Goal: Task Accomplishment & Management: Manage account settings

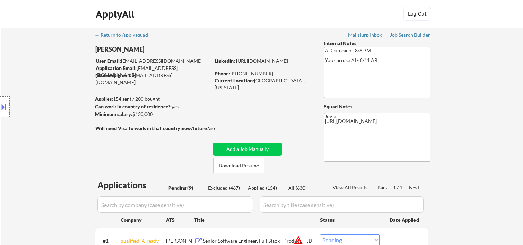
select select ""pending""
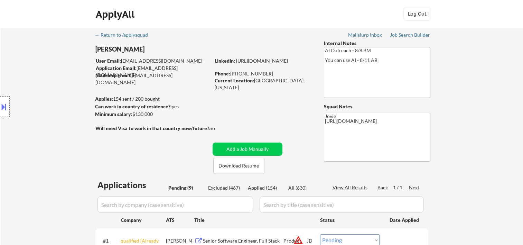
select select ""pending""
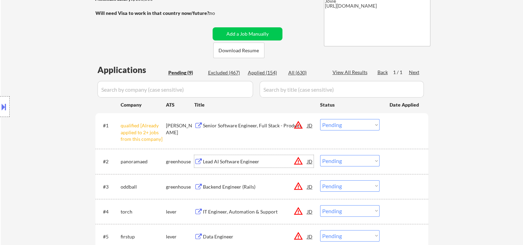
scroll to position [115, 0]
drag, startPoint x: 390, startPoint y: 160, endPoint x: 383, endPoint y: 160, distance: 7.0
click at [389, 160] on div "#2 panoramaed greenhouse Lead AI Software Engineer JD warning_amber Choose an o…" at bounding box center [261, 161] width 327 height 19
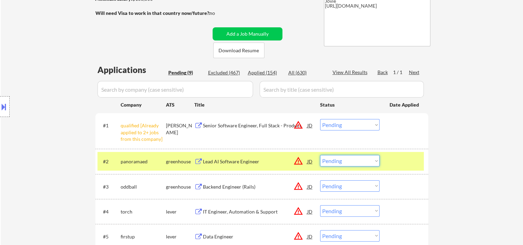
click at [375, 161] on select "Choose an option... Pending Applied Excluded (Questions) Excluded (Expired) Exc…" at bounding box center [349, 160] width 59 height 11
click at [320, 155] on select "Choose an option... Pending Applied Excluded (Questions) Excluded (Expired) Exc…" at bounding box center [349, 160] width 59 height 11
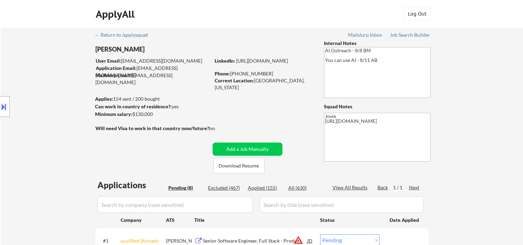
scroll to position [230, 0]
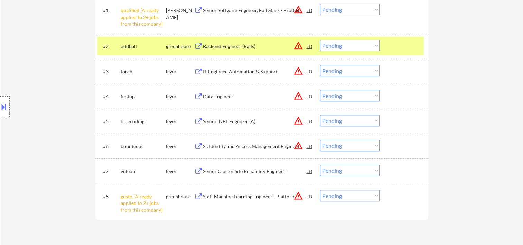
click at [403, 39] on div "#2 oddball greenhouse Backend Engineer (Rails) JD warning_amber Choose an optio…" at bounding box center [261, 46] width 327 height 19
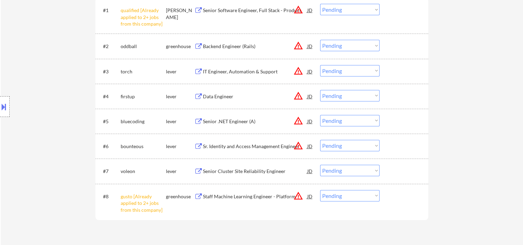
scroll to position [115, 0]
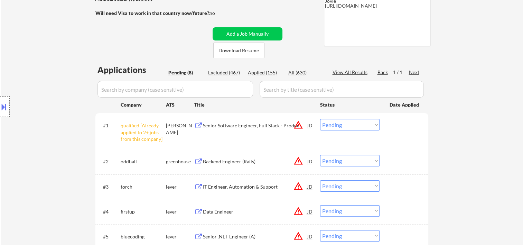
click at [407, 158] on div at bounding box center [405, 161] width 30 height 12
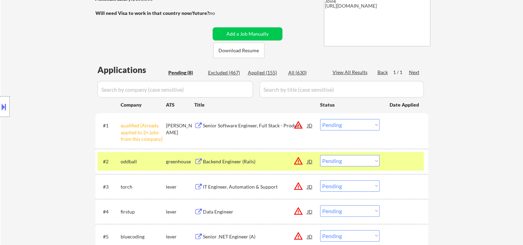
click at [241, 162] on div "Backend Engineer (Rails)" at bounding box center [255, 161] width 104 height 7
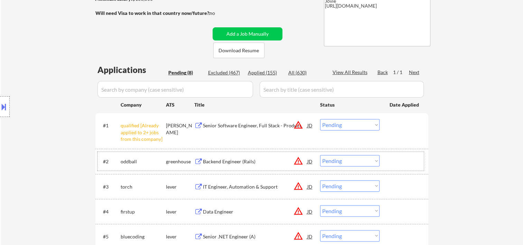
drag, startPoint x: 405, startPoint y: 166, endPoint x: 388, endPoint y: 167, distance: 17.3
click at [404, 165] on div at bounding box center [405, 161] width 30 height 12
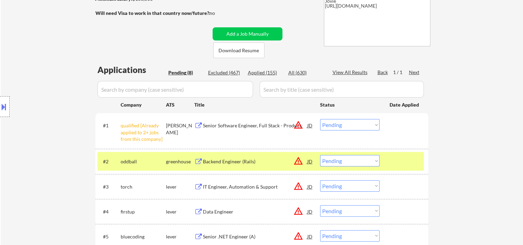
drag, startPoint x: 375, startPoint y: 160, endPoint x: 373, endPoint y: 155, distance: 5.4
click at [375, 160] on select "Choose an option... Pending Applied Excluded (Questions) Excluded (Expired) Exc…" at bounding box center [349, 160] width 59 height 11
click at [320, 155] on select "Choose an option... Pending Applied Excluded (Questions) Excluded (Expired) Exc…" at bounding box center [349, 160] width 59 height 11
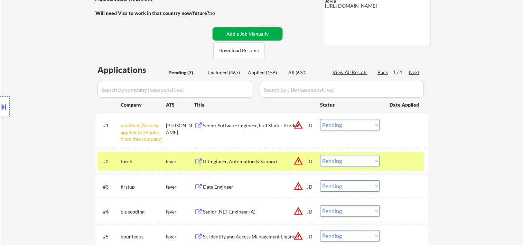
drag, startPoint x: 280, startPoint y: 37, endPoint x: 284, endPoint y: 36, distance: 4.2
click at [280, 37] on button "Add a Job Manually" at bounding box center [248, 33] width 70 height 13
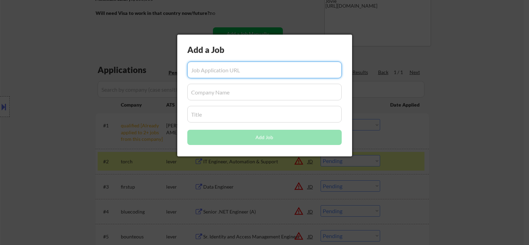
click at [438, 111] on div at bounding box center [264, 122] width 529 height 245
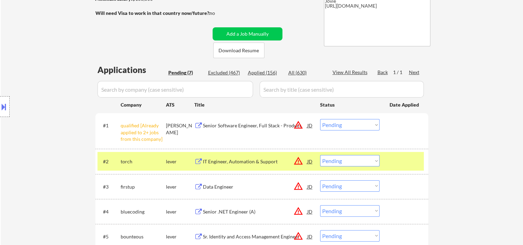
scroll to position [230, 0]
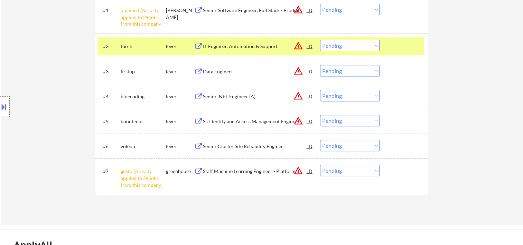
click at [406, 46] on div at bounding box center [405, 46] width 30 height 12
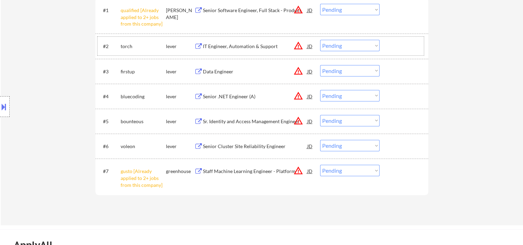
click at [411, 50] on div at bounding box center [405, 46] width 30 height 12
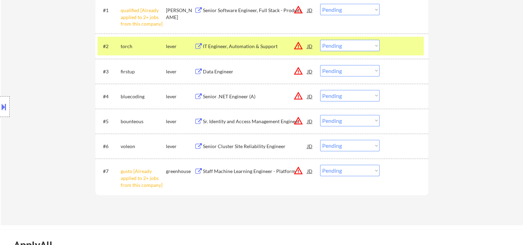
click at [253, 46] on div "IT Engineer, Automation & Support" at bounding box center [255, 46] width 104 height 7
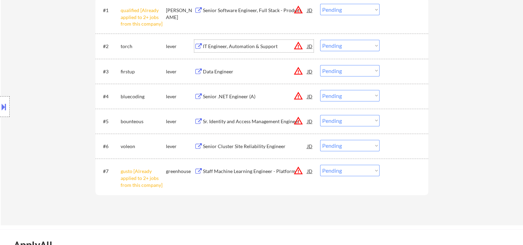
click at [393, 46] on div at bounding box center [405, 46] width 30 height 12
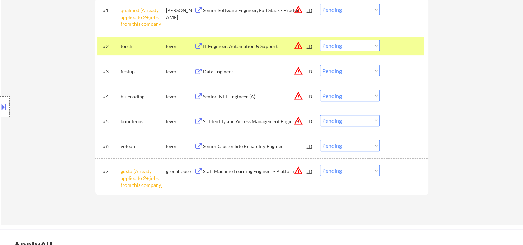
click at [377, 47] on select "Choose an option... Pending Applied Excluded (Questions) Excluded (Expired) Exc…" at bounding box center [349, 45] width 59 height 11
click at [320, 40] on select "Choose an option... Pending Applied Excluded (Questions) Excluded (Expired) Exc…" at bounding box center [349, 45] width 59 height 11
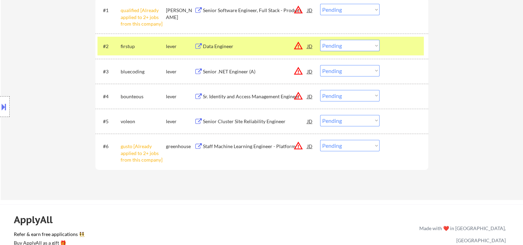
click at [404, 44] on div at bounding box center [405, 46] width 30 height 12
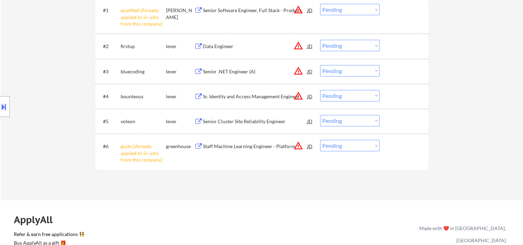
click at [401, 44] on div at bounding box center [405, 46] width 30 height 12
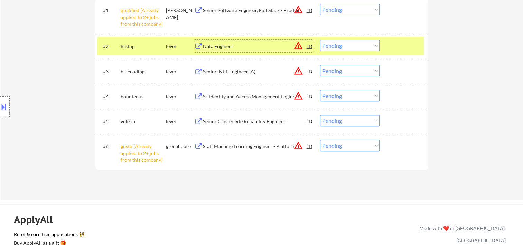
click at [269, 51] on div "Data Engineer" at bounding box center [255, 46] width 104 height 12
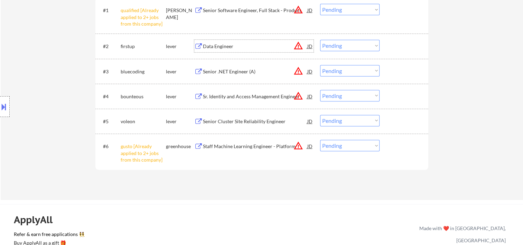
click at [389, 46] on div "#2 firstup lever Data Engineer JD warning_amber Choose an option... Pending App…" at bounding box center [261, 46] width 327 height 19
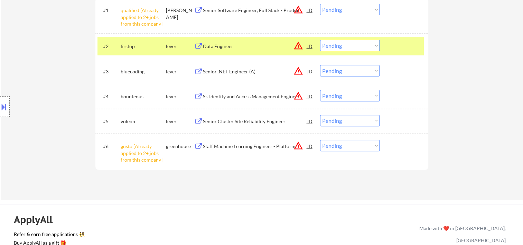
click at [376, 46] on select "Choose an option... Pending Applied Excluded (Questions) Excluded (Expired) Exc…" at bounding box center [349, 45] width 59 height 11
click at [320, 40] on select "Choose an option... Pending Applied Excluded (Questions) Excluded (Expired) Exc…" at bounding box center [349, 45] width 59 height 11
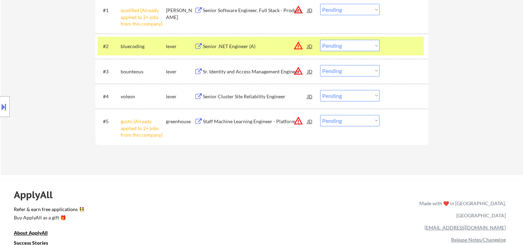
click at [398, 44] on div at bounding box center [405, 46] width 30 height 12
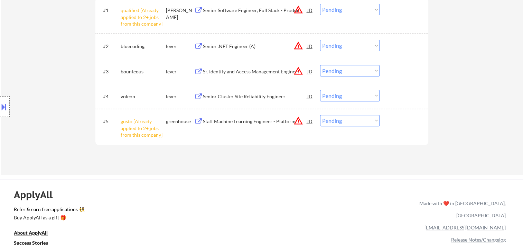
click at [404, 43] on div at bounding box center [405, 46] width 30 height 12
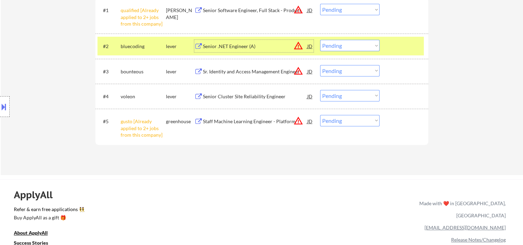
click at [237, 52] on div "Senior .NET Engineer (A)" at bounding box center [255, 46] width 104 height 12
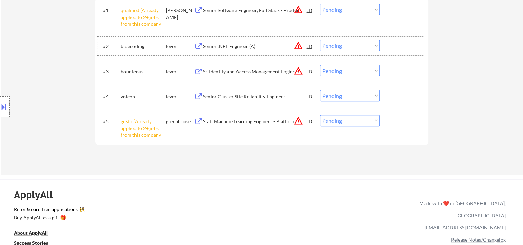
drag, startPoint x: 403, startPoint y: 44, endPoint x: 378, endPoint y: 51, distance: 26.5
click at [403, 44] on div at bounding box center [405, 46] width 30 height 12
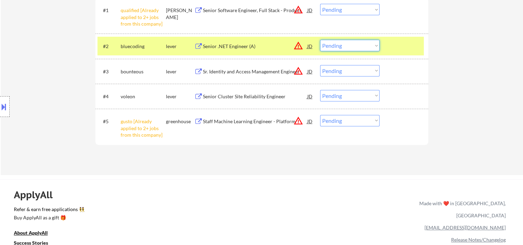
click at [375, 51] on select "Choose an option... Pending Applied Excluded (Questions) Excluded (Expired) Exc…" at bounding box center [349, 45] width 59 height 11
click at [320, 40] on select "Choose an option... Pending Applied Excluded (Questions) Excluded (Expired) Exc…" at bounding box center [349, 45] width 59 height 11
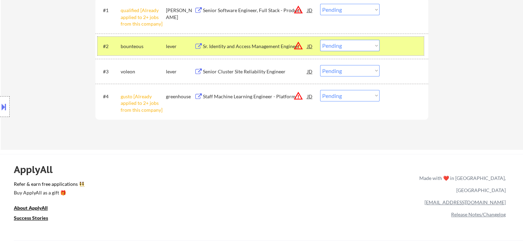
click at [398, 43] on div at bounding box center [405, 46] width 30 height 12
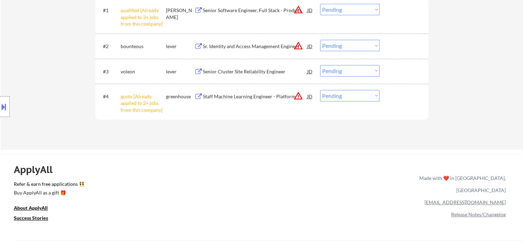
click at [397, 40] on div at bounding box center [405, 46] width 30 height 12
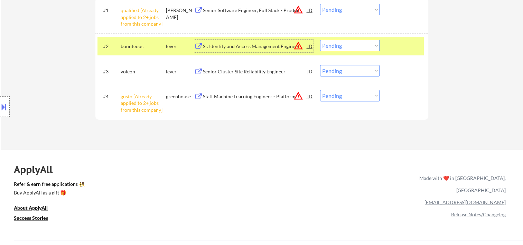
click at [259, 48] on div "Sr. Identity and Access Management Engineer" at bounding box center [255, 46] width 104 height 7
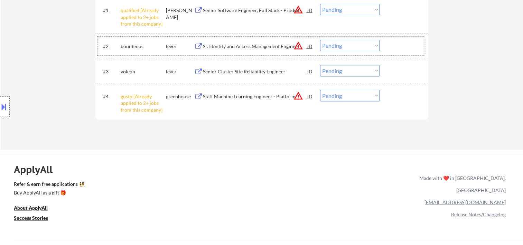
click at [405, 44] on div at bounding box center [405, 46] width 30 height 12
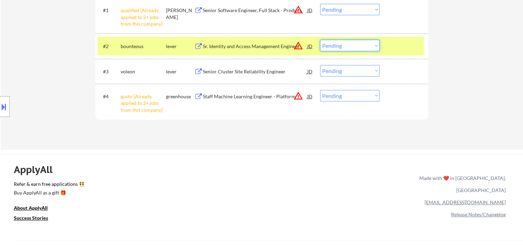
click at [374, 47] on select "Choose an option... Pending Applied Excluded (Questions) Excluded (Expired) Exc…" at bounding box center [349, 45] width 59 height 11
click at [320, 40] on select "Choose an option... Pending Applied Excluded (Questions) Excluded (Expired) Exc…" at bounding box center [349, 45] width 59 height 11
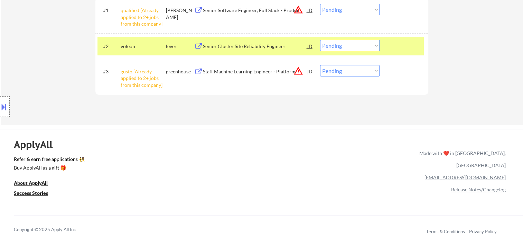
click at [396, 45] on div at bounding box center [405, 46] width 30 height 12
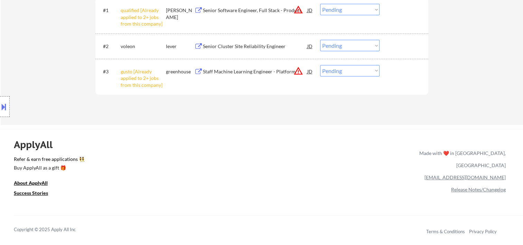
click at [396, 45] on div at bounding box center [405, 46] width 30 height 12
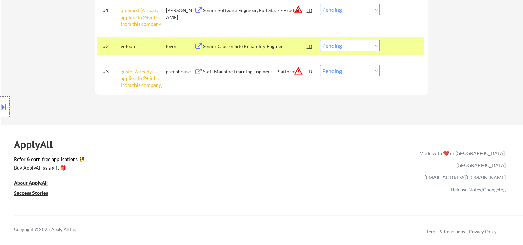
click at [274, 50] on div "Senior Cluster Site Reliability Engineer" at bounding box center [255, 46] width 104 height 12
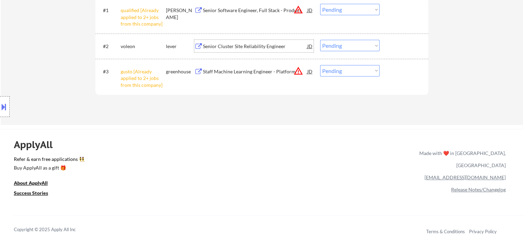
click at [377, 44] on select "Choose an option... Pending Applied Excluded (Questions) Excluded (Expired) Exc…" at bounding box center [349, 45] width 59 height 11
click at [320, 40] on select "Choose an option... Pending Applied Excluded (Questions) Excluded (Expired) Exc…" at bounding box center [349, 45] width 59 height 11
select select ""pending""
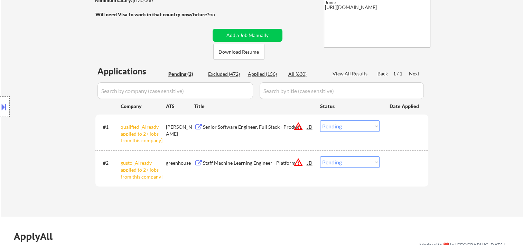
scroll to position [115, 0]
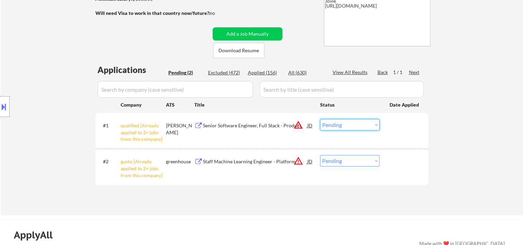
click at [376, 128] on select "Choose an option... Pending Applied Excluded (Questions) Excluded (Expired) Exc…" at bounding box center [349, 124] width 59 height 11
click at [320, 119] on select "Choose an option... Pending Applied Excluded (Questions) Excluded (Expired) Exc…" at bounding box center [349, 124] width 59 height 11
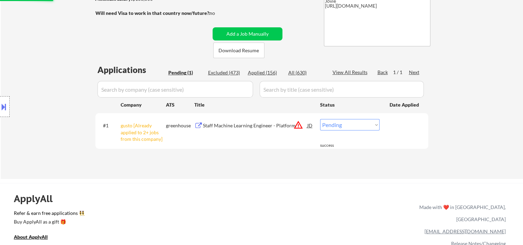
click at [376, 124] on select "Choose an option... Pending Applied Excluded (Questions) Excluded (Expired) Exc…" at bounding box center [349, 124] width 59 height 11
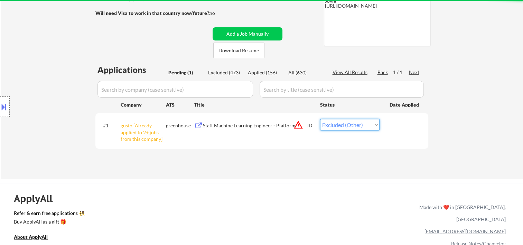
click at [320, 119] on select "Choose an option... Pending Applied Excluded (Questions) Excluded (Expired) Exc…" at bounding box center [349, 124] width 59 height 11
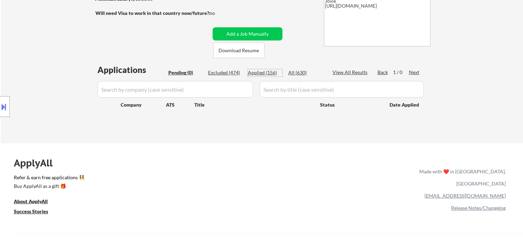
click at [263, 74] on div "Applied (156)" at bounding box center [265, 72] width 35 height 7
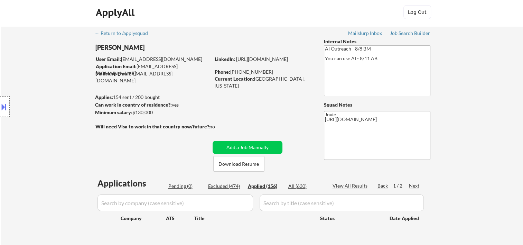
scroll to position [0, 0]
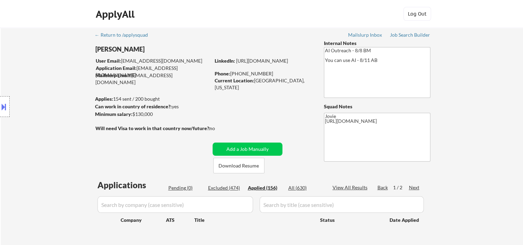
select select ""applied""
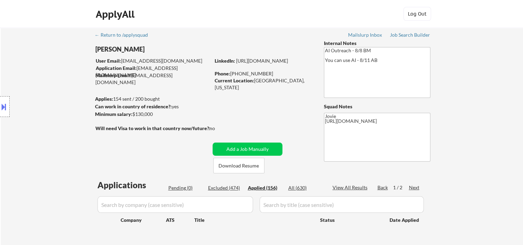
select select ""applied""
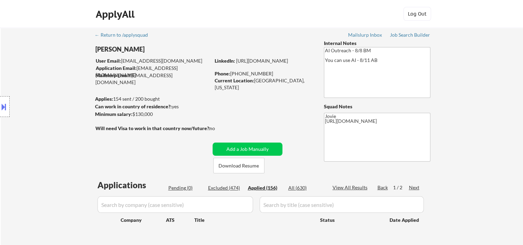
select select ""applied""
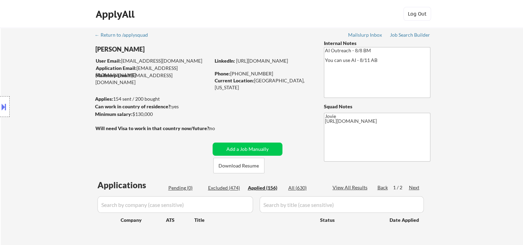
select select ""applied""
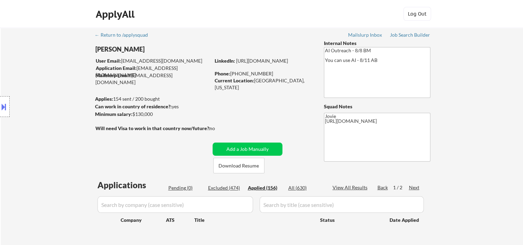
select select ""applied""
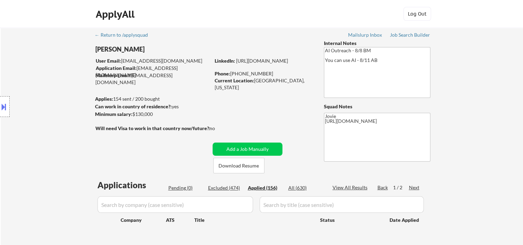
select select ""applied""
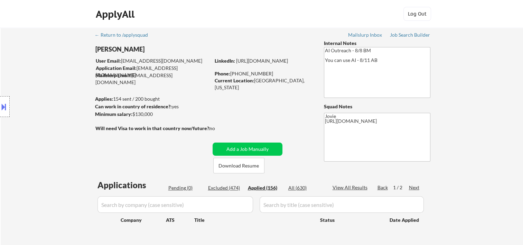
select select ""applied""
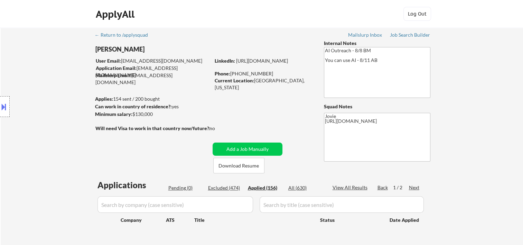
select select ""applied""
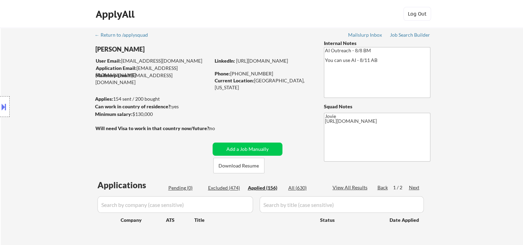
select select ""applied""
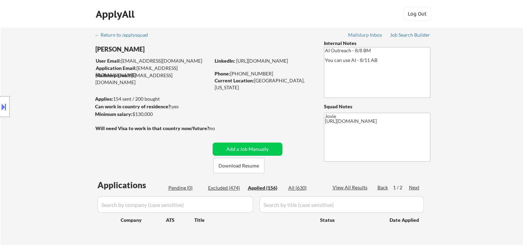
select select ""applied""
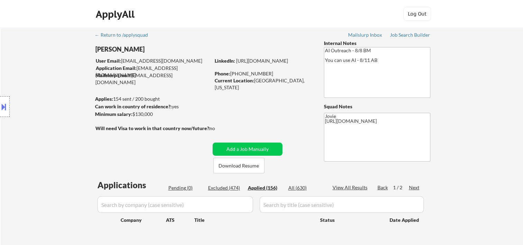
select select ""applied""
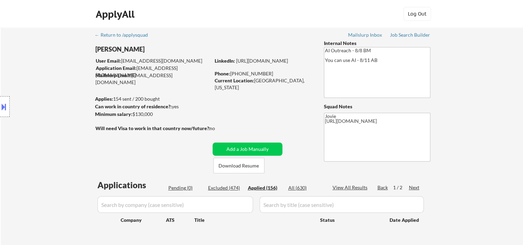
select select ""applied""
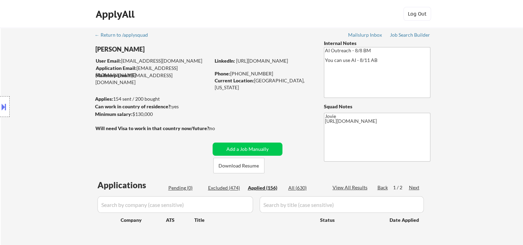
select select ""applied""
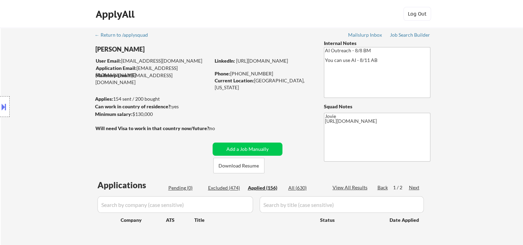
select select ""applied""
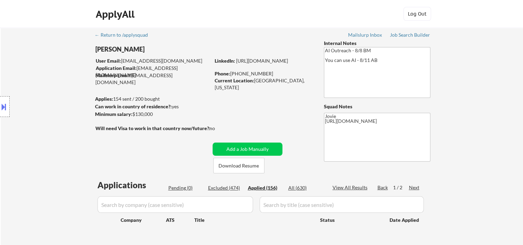
select select ""applied""
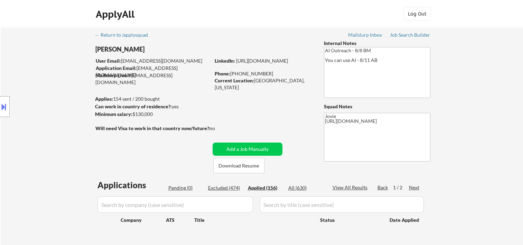
select select ""applied""
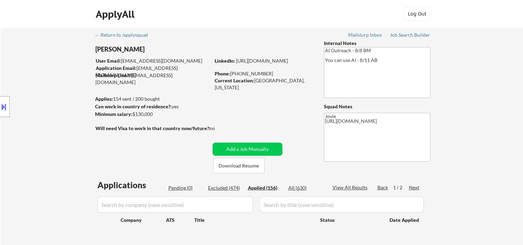
select select ""applied""
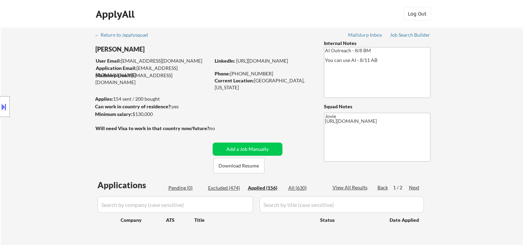
select select ""applied""
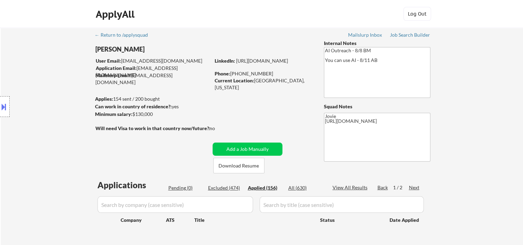
select select ""applied""
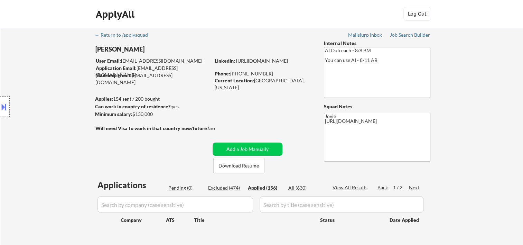
select select ""applied""
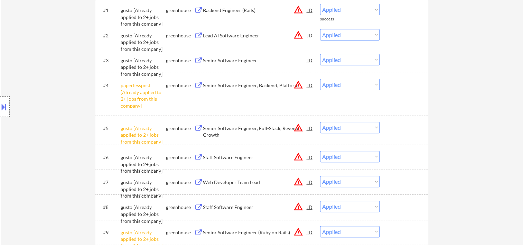
scroll to position [115, 0]
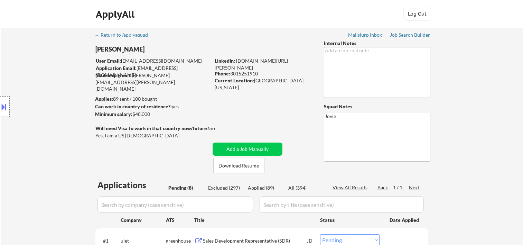
select select ""pending""
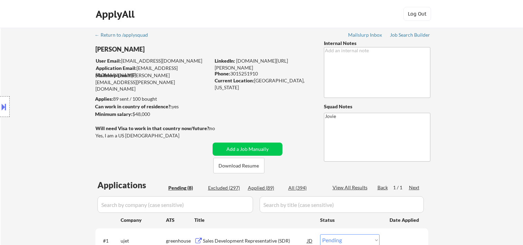
select select ""pending""
click at [234, 167] on button "Download Resume" at bounding box center [238, 166] width 51 height 16
click at [325, 10] on div "ApplyAll Log In Sign Up Log Out" at bounding box center [262, 15] width 346 height 17
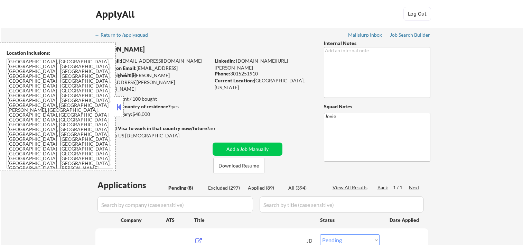
select select ""pending""
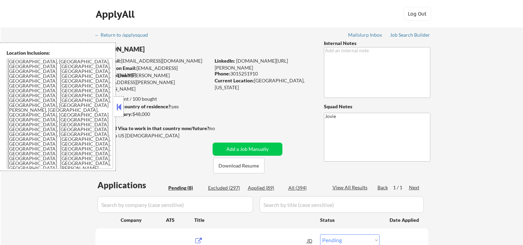
select select ""pending""
click at [123, 107] on div at bounding box center [119, 106] width 10 height 21
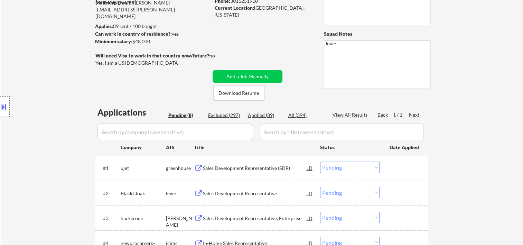
scroll to position [115, 0]
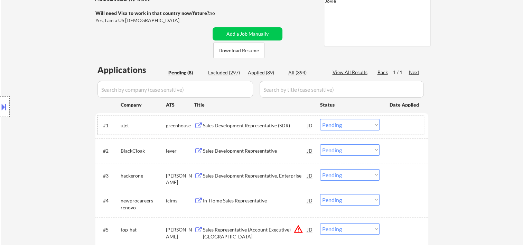
click at [406, 126] on div at bounding box center [405, 125] width 30 height 12
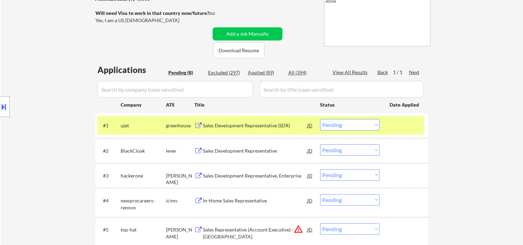
click at [289, 127] on div "Sales Development Representative (SDR)" at bounding box center [255, 125] width 104 height 7
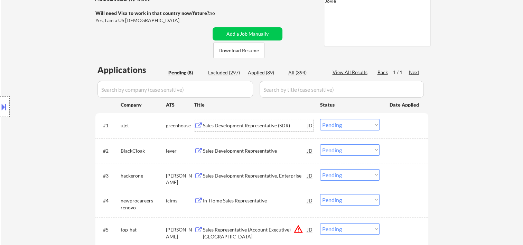
click at [391, 130] on div at bounding box center [405, 125] width 30 height 12
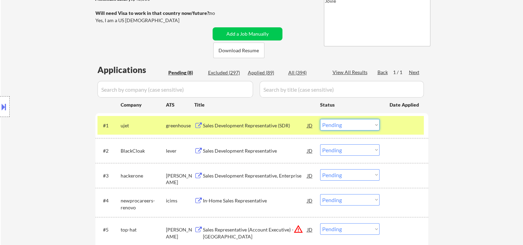
click at [373, 123] on select "Choose an option... Pending Applied Excluded (Questions) Excluded (Expired) Exc…" at bounding box center [349, 124] width 59 height 11
click at [320, 119] on select "Choose an option... Pending Applied Excluded (Questions) Excluded (Expired) Exc…" at bounding box center [349, 124] width 59 height 11
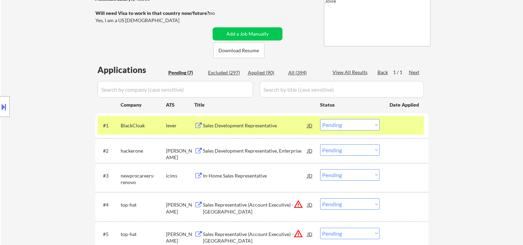
click at [392, 131] on div "#1 BlackCloak lever Sales Development Representative JD Choose an option... Pen…" at bounding box center [261, 125] width 327 height 19
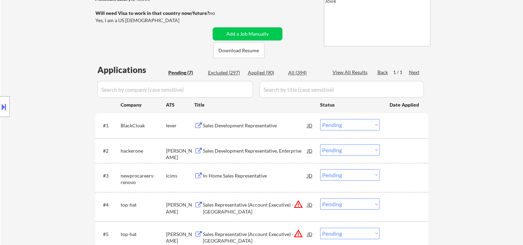
click at [397, 126] on div at bounding box center [405, 125] width 30 height 12
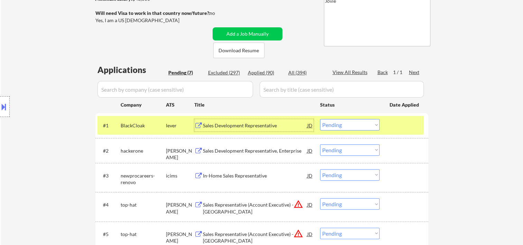
click at [250, 122] on div "Sales Development Representative" at bounding box center [255, 125] width 104 height 7
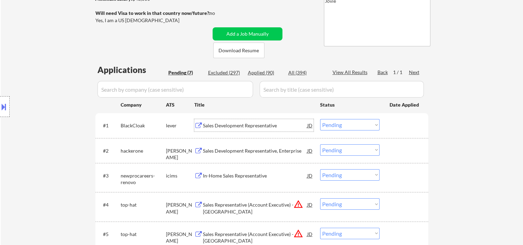
drag, startPoint x: 409, startPoint y: 131, endPoint x: 395, endPoint y: 131, distance: 13.8
click at [409, 131] on div at bounding box center [405, 125] width 30 height 12
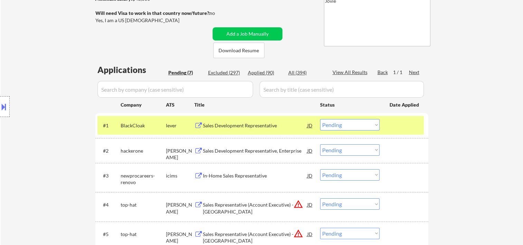
click at [366, 127] on select "Choose an option... Pending Applied Excluded (Questions) Excluded (Expired) Exc…" at bounding box center [349, 124] width 59 height 11
click at [320, 119] on select "Choose an option... Pending Applied Excluded (Questions) Excluded (Expired) Exc…" at bounding box center [349, 124] width 59 height 11
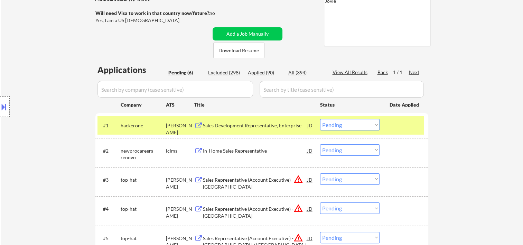
click at [404, 120] on div at bounding box center [405, 125] width 30 height 12
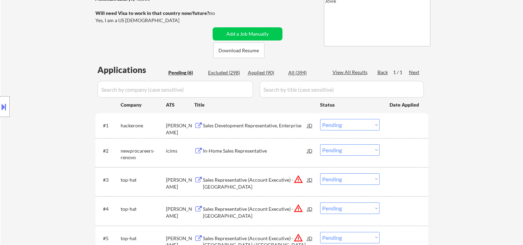
click at [394, 119] on div at bounding box center [405, 125] width 30 height 12
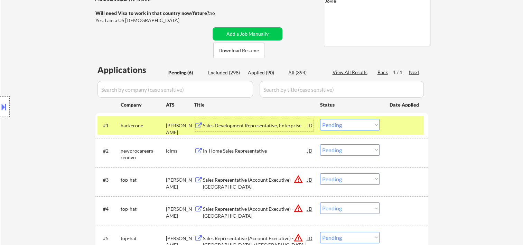
click at [240, 122] on div "Sales Development Representative, Enterprise" at bounding box center [255, 125] width 104 height 7
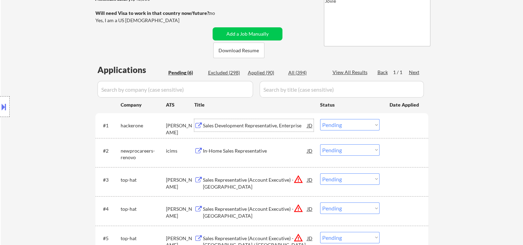
click at [400, 127] on div at bounding box center [405, 125] width 30 height 12
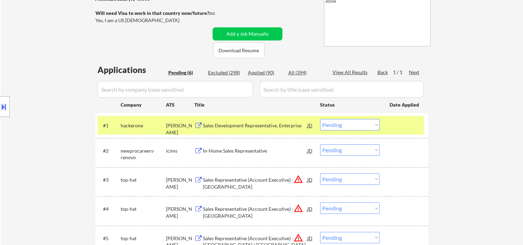
click at [378, 128] on select "Choose an option... Pending Applied Excluded (Questions) Excluded (Expired) Exc…" at bounding box center [349, 124] width 59 height 11
click at [320, 119] on select "Choose an option... Pending Applied Excluded (Questions) Excluded (Expired) Exc…" at bounding box center [349, 124] width 59 height 11
select select ""pending""
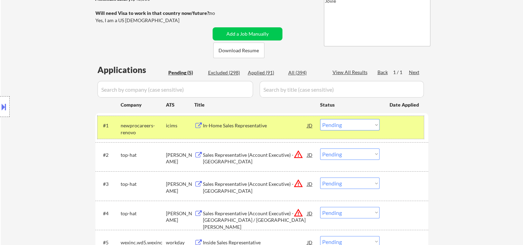
click at [389, 130] on div "#1 newprocareers-renovo icims In-Home Sales Representative JD Choose an option.…" at bounding box center [261, 127] width 327 height 23
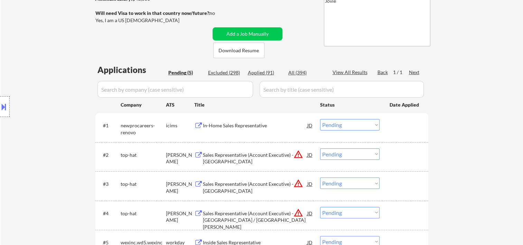
click at [402, 156] on div at bounding box center [405, 154] width 30 height 12
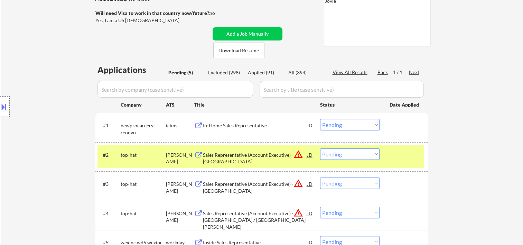
click at [416, 145] on div "#2 top-hat ashby Sales Representative (Account Executive) - Seattle JD warning_…" at bounding box center [261, 156] width 327 height 23
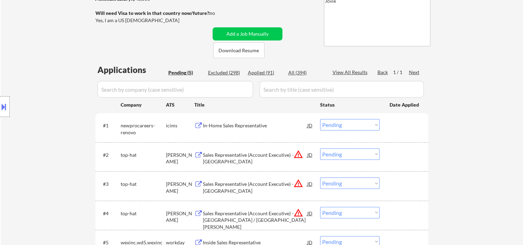
click at [401, 144] on div "#2 top-hat ashby Sales Representative (Account Executive) - Seattle JD warning_…" at bounding box center [261, 156] width 333 height 29
click at [398, 158] on div at bounding box center [405, 154] width 30 height 12
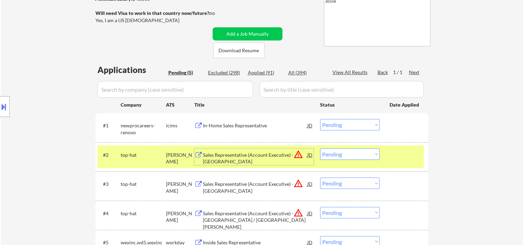
click at [265, 156] on div "Sales Representative (Account Executive) - Seattle" at bounding box center [255, 158] width 104 height 13
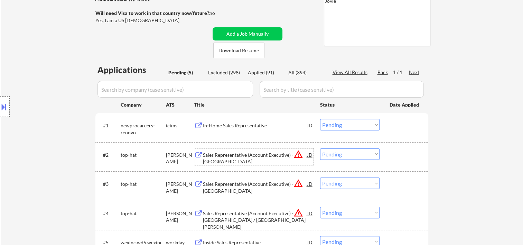
drag, startPoint x: 398, startPoint y: 162, endPoint x: 382, endPoint y: 157, distance: 16.6
click at [398, 162] on div "#2 top-hat ashby Sales Representative (Account Executive) - Seattle JD warning_…" at bounding box center [261, 156] width 327 height 23
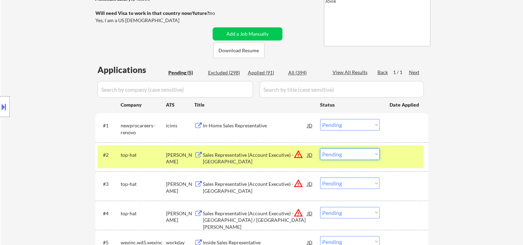
click at [377, 155] on select "Choose an option... Pending Applied Excluded (Questions) Excluded (Expired) Exc…" at bounding box center [349, 153] width 59 height 11
click at [320, 148] on select "Choose an option... Pending Applied Excluded (Questions) Excluded (Expired) Exc…" at bounding box center [349, 153] width 59 height 11
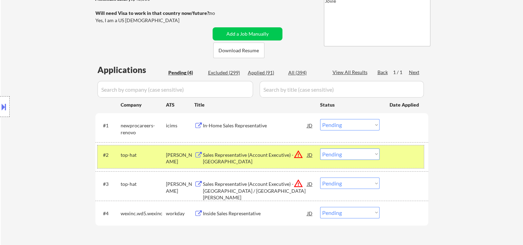
click at [387, 160] on div "#2 top-hat ashby Sales Representative (Account Executive) - Portland JD warning…" at bounding box center [261, 156] width 327 height 23
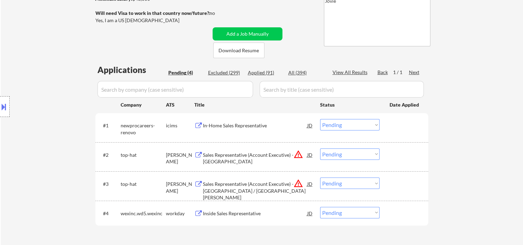
click at [396, 154] on div at bounding box center [405, 154] width 30 height 12
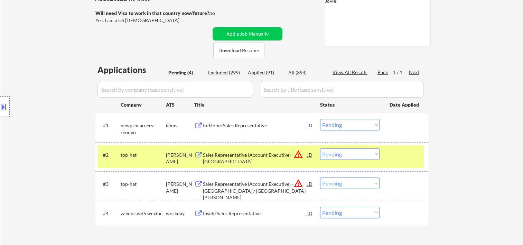
click at [258, 158] on div "Sales Representative (Account Executive) - Portland" at bounding box center [255, 158] width 104 height 13
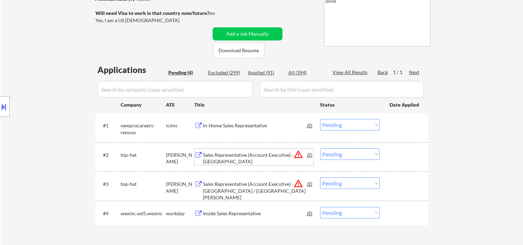
click at [392, 159] on div at bounding box center [405, 154] width 30 height 12
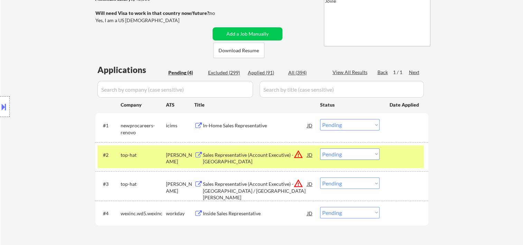
click at [371, 155] on select "Choose an option... Pending Applied Excluded (Questions) Excluded (Expired) Exc…" at bounding box center [349, 153] width 59 height 11
click at [320, 148] on select "Choose an option... Pending Applied Excluded (Questions) Excluded (Expired) Exc…" at bounding box center [349, 153] width 59 height 11
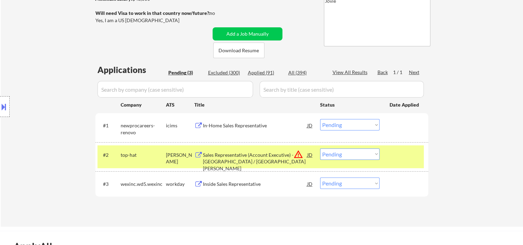
click at [391, 157] on div at bounding box center [405, 154] width 30 height 12
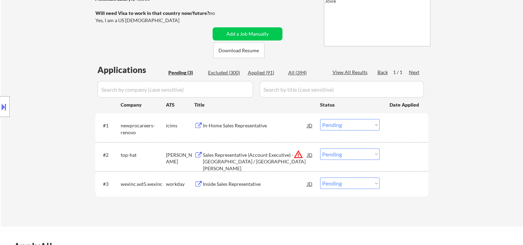
click at [396, 157] on div at bounding box center [405, 154] width 30 height 12
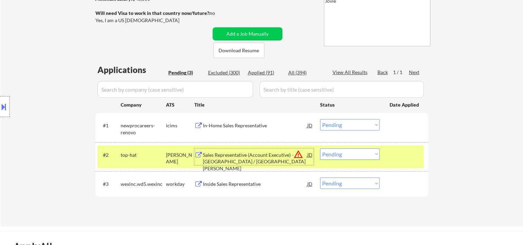
click at [227, 149] on div "Sales Representative (Account Executive) - Minneapolis / St. Paul" at bounding box center [255, 156] width 104 height 17
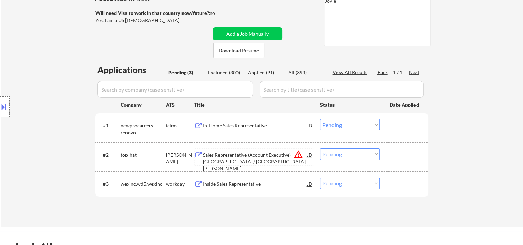
click at [390, 154] on div at bounding box center [405, 154] width 30 height 12
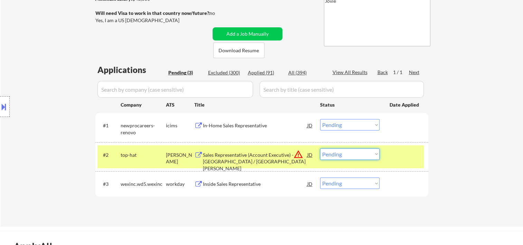
click at [376, 155] on select "Choose an option... Pending Applied Excluded (Questions) Excluded (Expired) Exc…" at bounding box center [349, 153] width 59 height 11
click at [320, 148] on select "Choose an option... Pending Applied Excluded (Questions) Excluded (Expired) Exc…" at bounding box center [349, 153] width 59 height 11
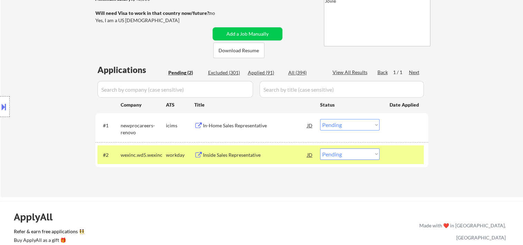
click at [391, 155] on div at bounding box center [405, 154] width 30 height 12
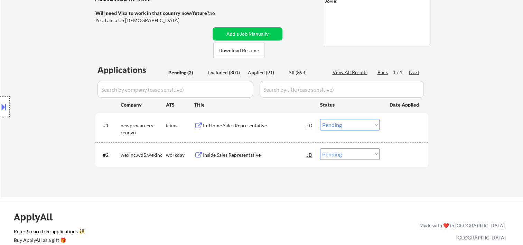
click at [390, 155] on div at bounding box center [405, 154] width 30 height 12
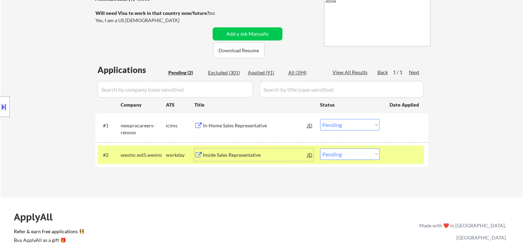
click at [250, 151] on div "Inside Sales Representative" at bounding box center [255, 154] width 104 height 12
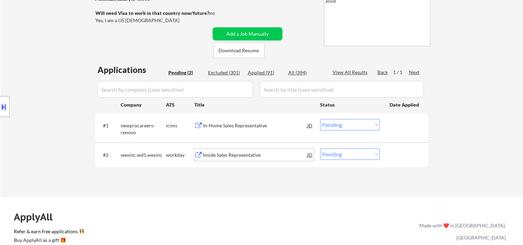
click at [396, 149] on div at bounding box center [405, 154] width 30 height 12
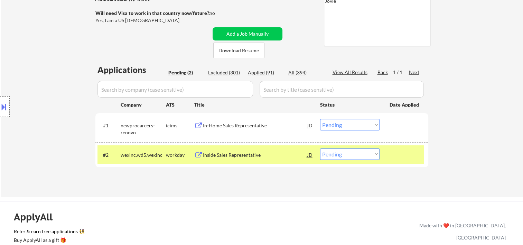
click at [371, 155] on select "Choose an option... Pending Applied Excluded (Questions) Excluded (Expired) Exc…" at bounding box center [349, 153] width 59 height 11
select select ""excluded__bad_match_""
click at [320, 148] on select "Choose an option... Pending Applied Excluded (Questions) Excluded (Expired) Exc…" at bounding box center [349, 153] width 59 height 11
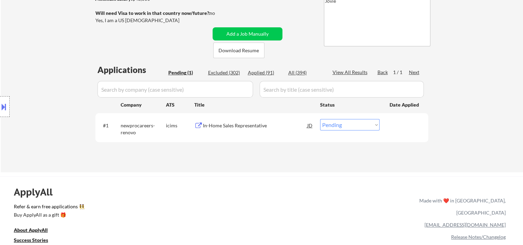
click at [406, 130] on div at bounding box center [405, 125] width 30 height 12
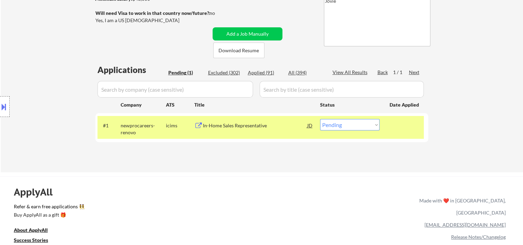
click at [264, 126] on div "In-Home Sales Representative" at bounding box center [255, 125] width 104 height 7
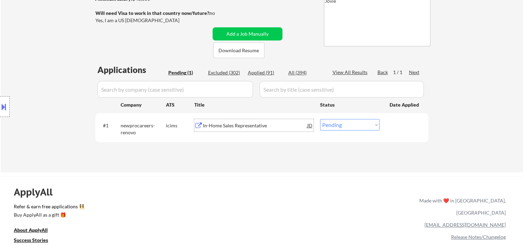
click at [406, 128] on div at bounding box center [405, 125] width 30 height 12
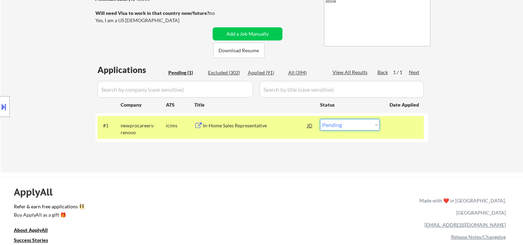
click at [377, 125] on select "Choose an option... Pending Applied Excluded (Questions) Excluded (Expired) Exc…" at bounding box center [349, 124] width 59 height 11
select select ""applied""
click at [320, 119] on select "Choose an option... Pending Applied Excluded (Questions) Excluded (Expired) Exc…" at bounding box center [349, 124] width 59 height 11
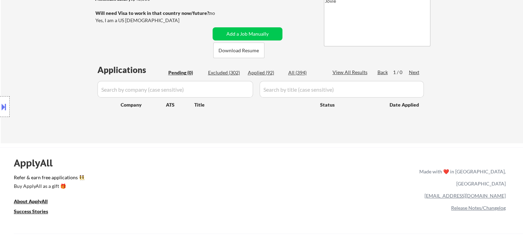
scroll to position [0, 0]
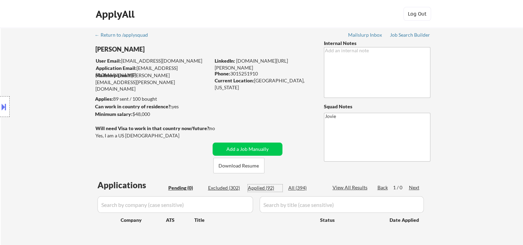
click at [259, 186] on div "Applied (92)" at bounding box center [265, 187] width 35 height 7
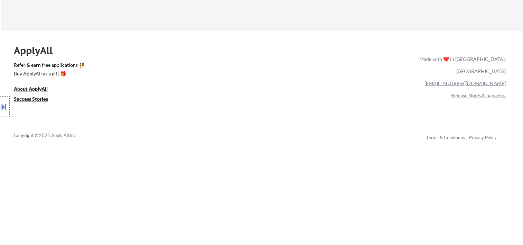
scroll to position [230, 0]
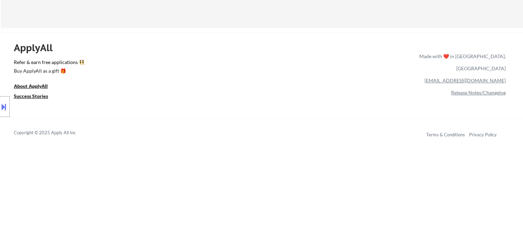
select select ""applied""
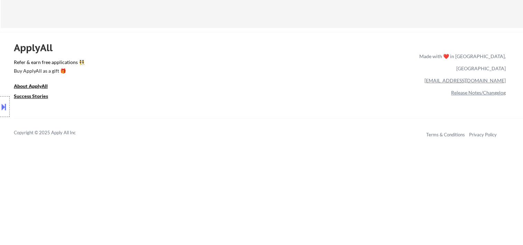
select select ""applied""
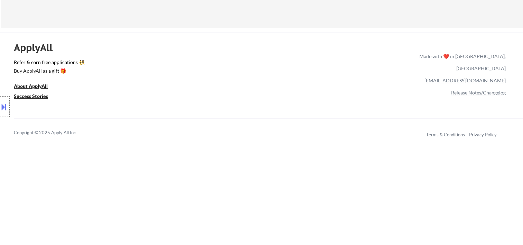
select select ""applied""
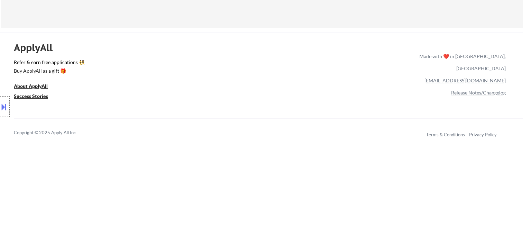
select select ""applied""
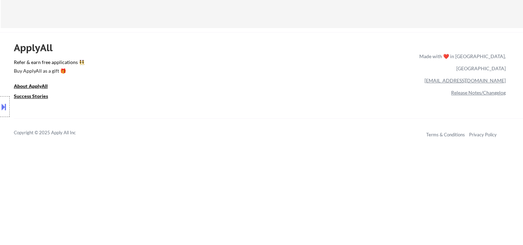
select select ""applied""
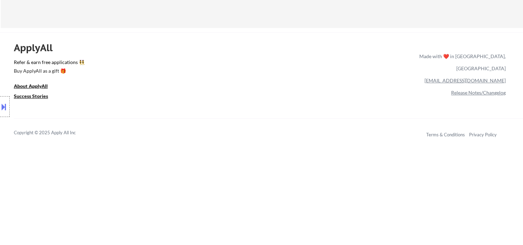
select select ""applied""
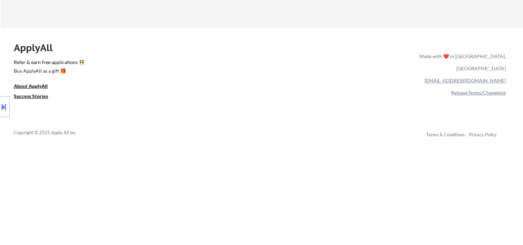
select select ""applied""
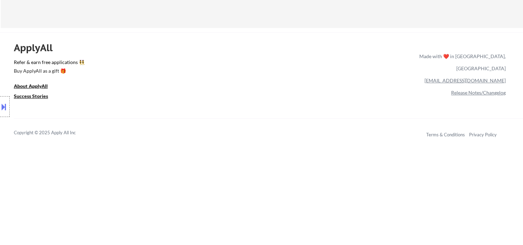
select select ""applied""
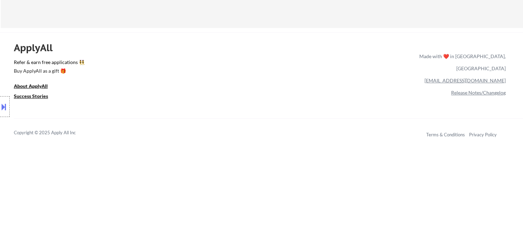
select select ""applied""
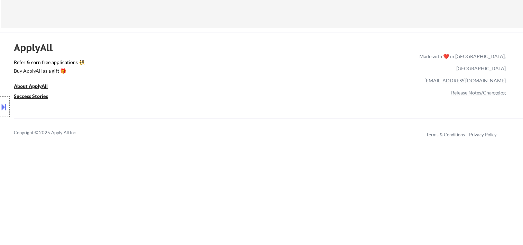
select select ""applied""
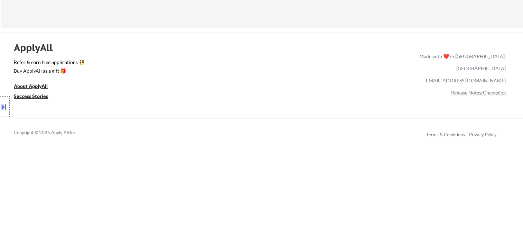
select select ""applied""
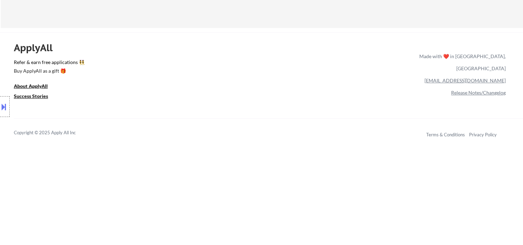
select select ""applied""
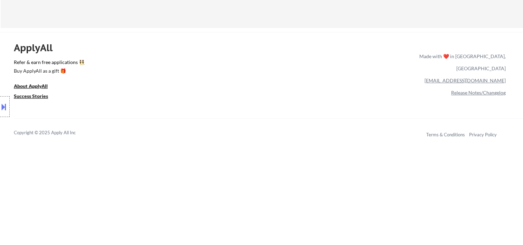
select select ""applied""
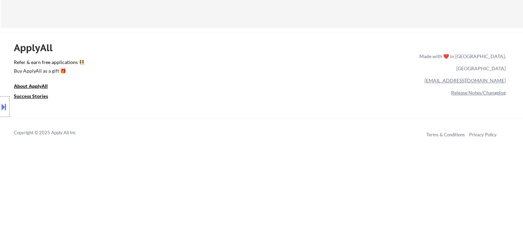
select select ""applied""
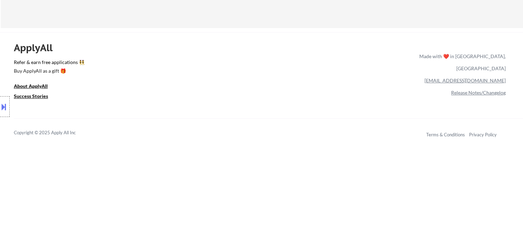
select select ""applied""
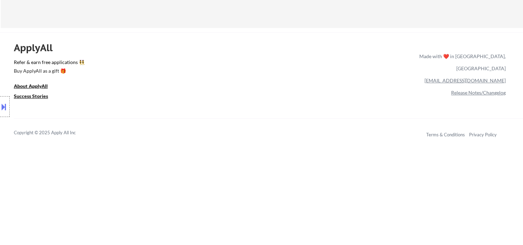
select select ""applied""
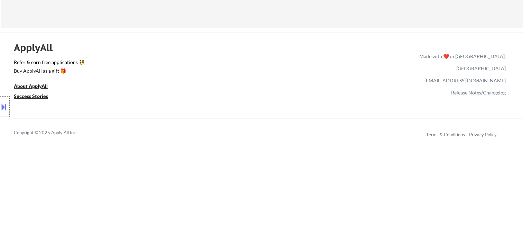
select select ""applied""
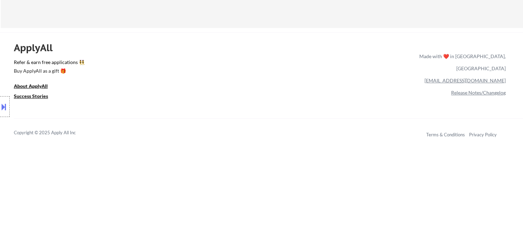
select select ""applied""
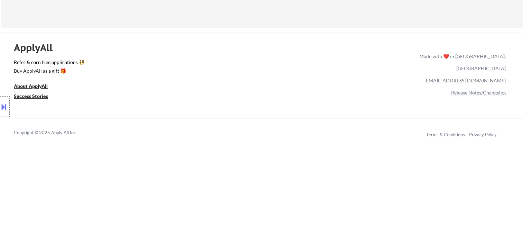
select select ""applied""
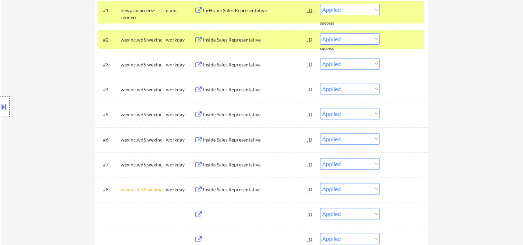
scroll to position [115, 0]
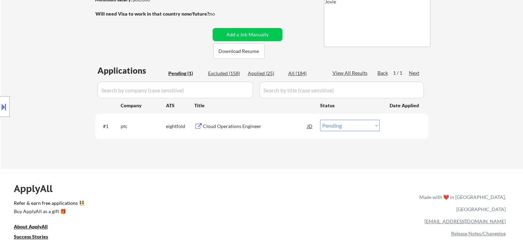
scroll to position [115, 0]
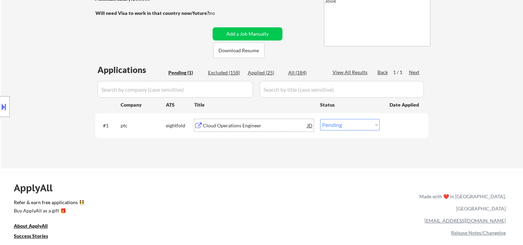
click at [241, 126] on div "Cloud Operations Engineer" at bounding box center [255, 125] width 104 height 7
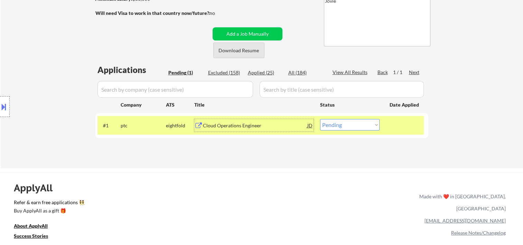
click at [239, 51] on button "Download Resume" at bounding box center [238, 51] width 51 height 16
click at [281, 129] on div "Cloud Operations Engineer" at bounding box center [255, 125] width 104 height 12
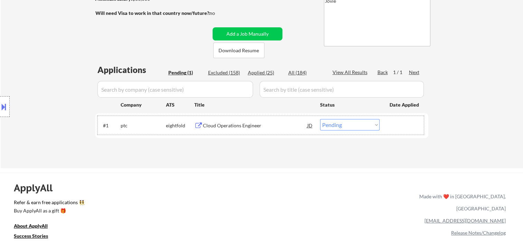
click at [396, 125] on div at bounding box center [405, 125] width 30 height 12
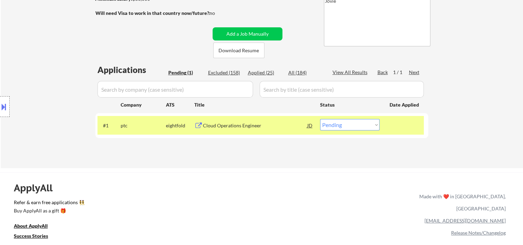
click at [367, 123] on select "Choose an option... Pending Applied Excluded (Questions) Excluded (Expired) Exc…" at bounding box center [349, 124] width 59 height 11
select select ""excluded__bad_match_""
click at [320, 119] on select "Choose an option... Pending Applied Excluded (Questions) Excluded (Expired) Exc…" at bounding box center [349, 124] width 59 height 11
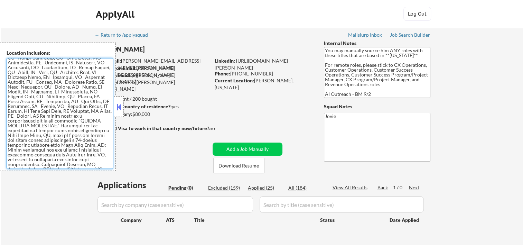
scroll to position [36, 0]
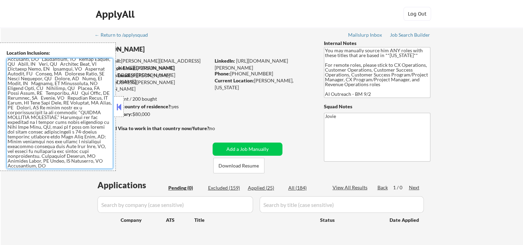
click at [125, 106] on strong "Can work in country of residence?:" at bounding box center [133, 106] width 77 height 6
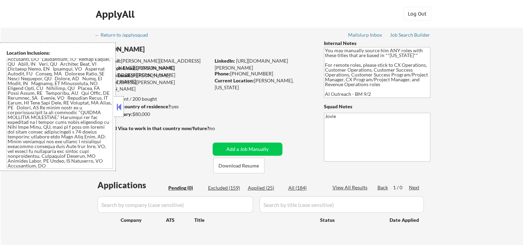
click at [121, 101] on div at bounding box center [119, 106] width 10 height 21
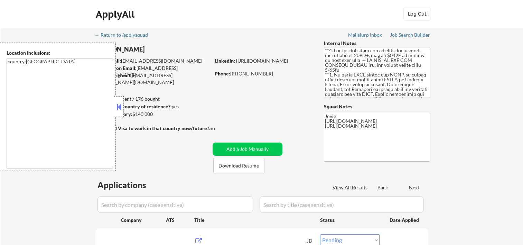
select select ""pending""
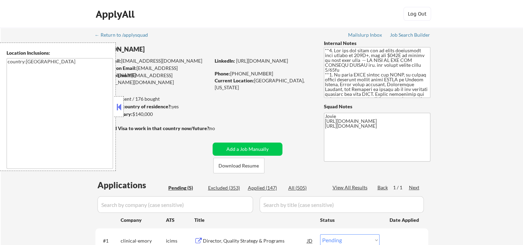
click at [119, 107] on button at bounding box center [119, 107] width 8 height 10
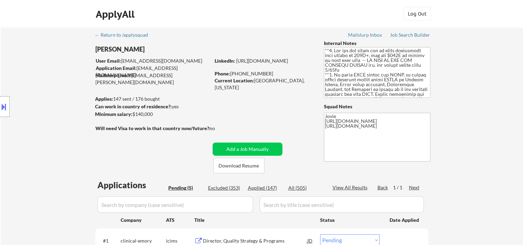
scroll to position [115, 0]
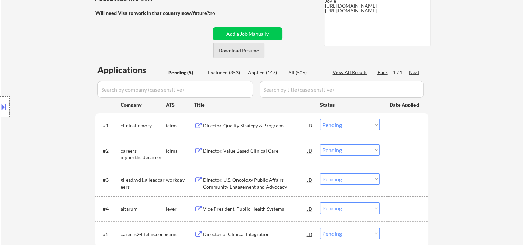
click at [249, 53] on button "Download Resume" at bounding box center [238, 51] width 51 height 16
click at [300, 19] on div "← Return to /applysquad Mailslurp Inbox Job Search Builder Chanel Perez User Em…" at bounding box center [262, 91] width 345 height 359
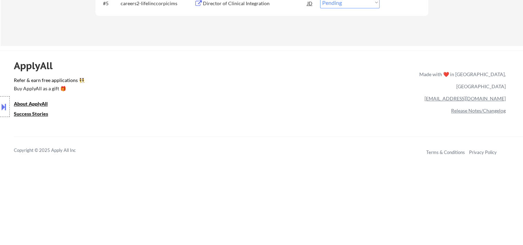
scroll to position [230, 0]
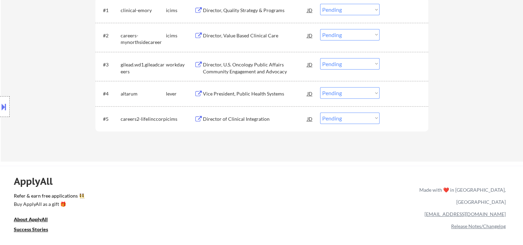
click at [400, 95] on div at bounding box center [405, 93] width 30 height 12
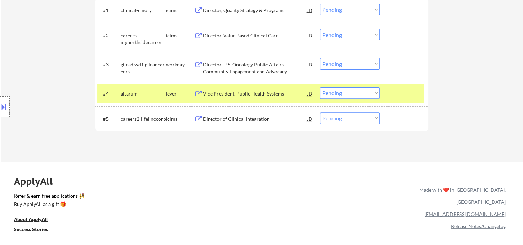
click at [292, 90] on div "Vice President, Public Health Systems" at bounding box center [255, 93] width 104 height 7
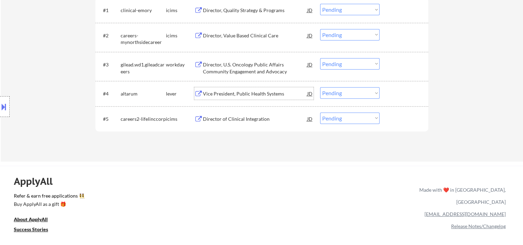
click at [401, 92] on div at bounding box center [405, 93] width 30 height 12
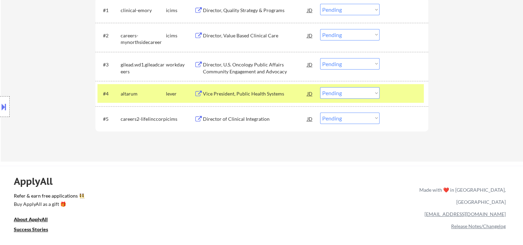
click at [373, 93] on select "Choose an option... Pending Applied Excluded (Questions) Excluded (Expired) Exc…" at bounding box center [349, 92] width 59 height 11
click at [320, 87] on select "Choose an option... Pending Applied Excluded (Questions) Excluded (Expired) Exc…" at bounding box center [349, 92] width 59 height 11
select select ""pending""
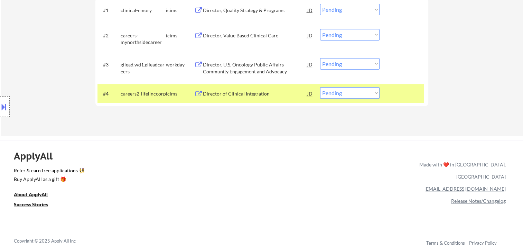
scroll to position [115, 0]
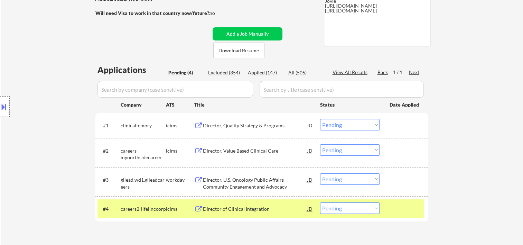
click at [411, 209] on div at bounding box center [405, 208] width 30 height 12
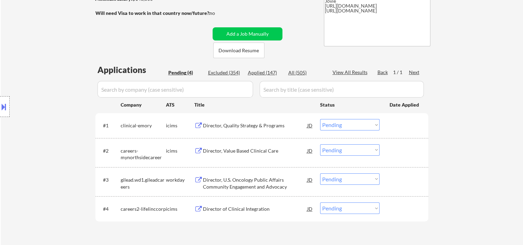
drag, startPoint x: 413, startPoint y: 184, endPoint x: 364, endPoint y: 191, distance: 48.9
click at [412, 184] on div at bounding box center [405, 179] width 30 height 12
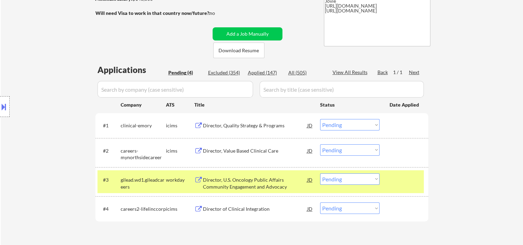
click at [292, 181] on div "Director, U.S. Oncology Public Affairs Community Engagement and Advocacy" at bounding box center [255, 182] width 104 height 13
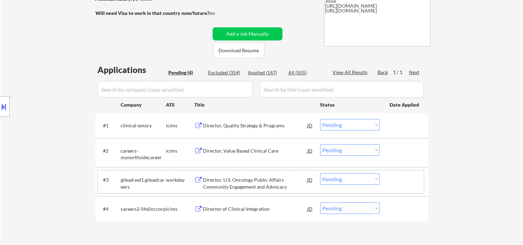
click at [401, 180] on div at bounding box center [405, 179] width 30 height 12
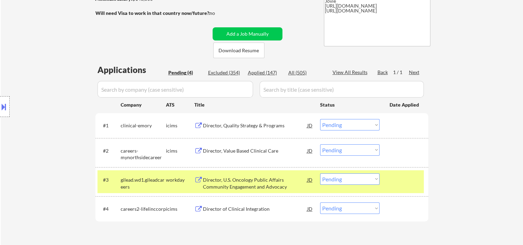
drag, startPoint x: 376, startPoint y: 181, endPoint x: 380, endPoint y: 179, distance: 4.3
click at [376, 181] on select "Choose an option... Pending Applied Excluded (Questions) Excluded (Expired) Exc…" at bounding box center [349, 178] width 59 height 11
click at [320, 173] on select "Choose an option... Pending Applied Excluded (Questions) Excluded (Expired) Exc…" at bounding box center [349, 178] width 59 height 11
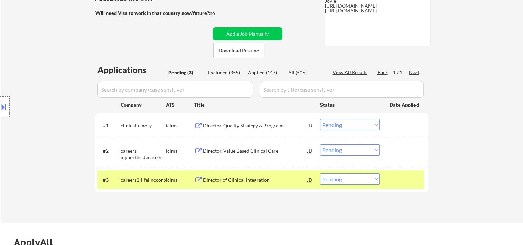
click at [402, 185] on div at bounding box center [405, 179] width 30 height 12
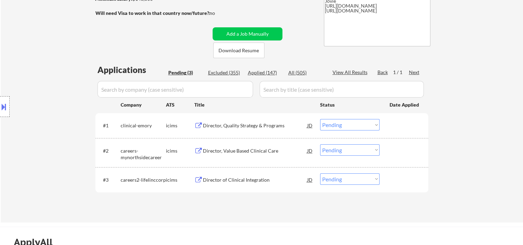
click at [399, 179] on div at bounding box center [405, 179] width 30 height 12
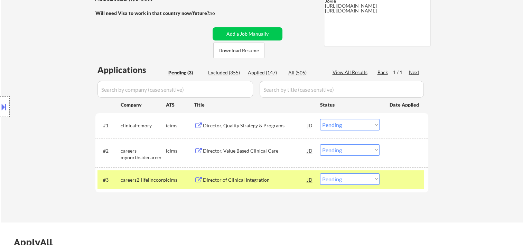
click at [275, 170] on div "#3 careers2-lifelinccorp icims Director of Clinical Integration JD Choose an op…" at bounding box center [261, 179] width 327 height 19
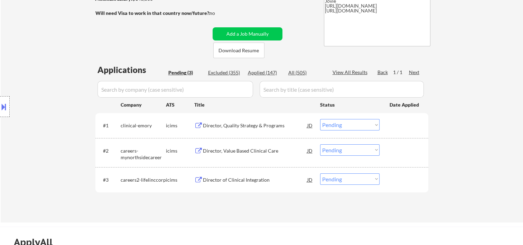
click at [394, 185] on div at bounding box center [405, 179] width 30 height 12
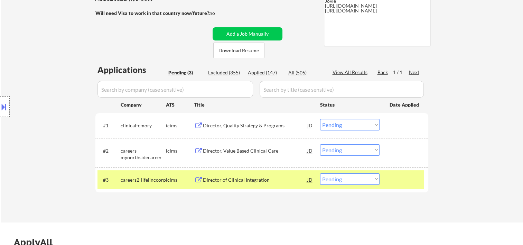
click at [289, 185] on div "#3 careers2-lifelinccorp icims Director of Clinical Integration JD Choose an op…" at bounding box center [261, 179] width 327 height 19
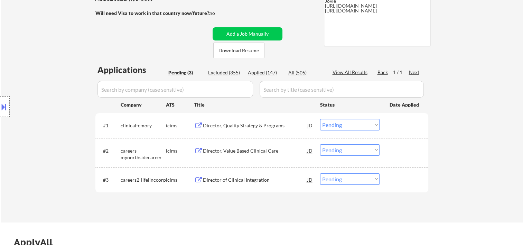
click at [411, 173] on div at bounding box center [405, 179] width 30 height 12
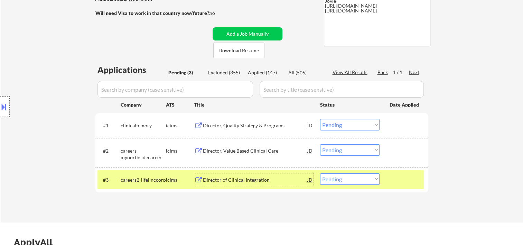
click at [285, 179] on div "Director of Clinical Integration" at bounding box center [255, 179] width 104 height 7
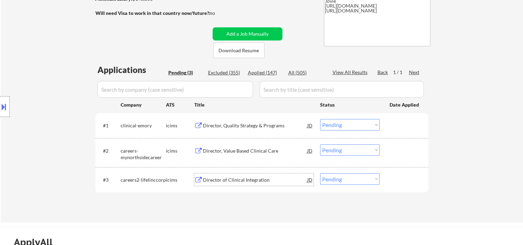
drag, startPoint x: 390, startPoint y: 174, endPoint x: 383, endPoint y: 178, distance: 8.0
click at [390, 175] on div at bounding box center [405, 179] width 30 height 12
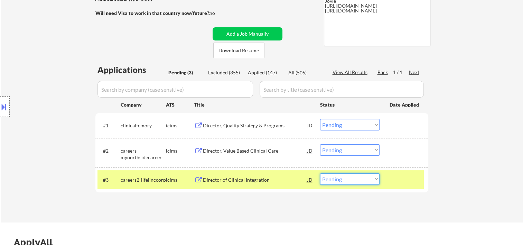
click at [374, 178] on select "Choose an option... Pending Applied Excluded (Questions) Excluded (Expired) Exc…" at bounding box center [349, 178] width 59 height 11
select select ""excluded__bad_match_""
click at [320, 173] on select "Choose an option... Pending Applied Excluded (Questions) Excluded (Expired) Exc…" at bounding box center [349, 178] width 59 height 11
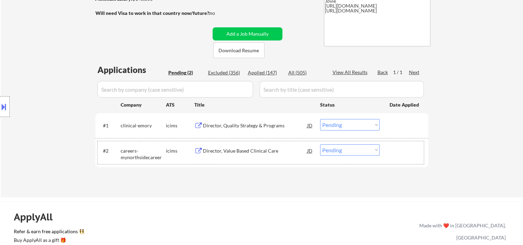
click at [393, 149] on div at bounding box center [405, 150] width 30 height 12
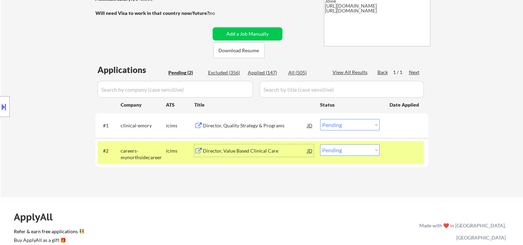
click at [264, 150] on div "Director, Value Based Clinical Care" at bounding box center [255, 150] width 104 height 7
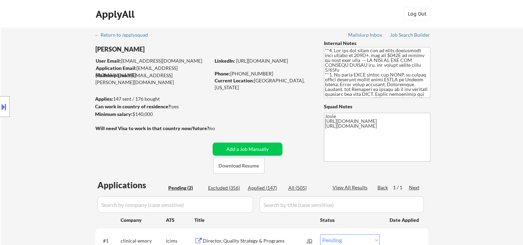
scroll to position [230, 0]
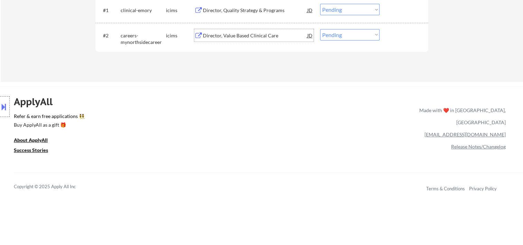
drag, startPoint x: 402, startPoint y: 36, endPoint x: 377, endPoint y: 40, distance: 25.3
click at [402, 36] on div at bounding box center [405, 35] width 30 height 12
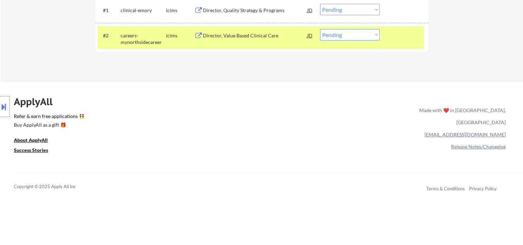
click at [372, 37] on select "Choose an option... Pending Applied Excluded (Questions) Excluded (Expired) Exc…" at bounding box center [349, 34] width 59 height 11
select select ""excluded""
click at [320, 29] on select "Choose an option... Pending Applied Excluded (Questions) Excluded (Expired) Exc…" at bounding box center [349, 34] width 59 height 11
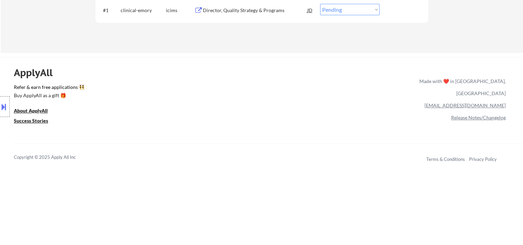
scroll to position [115, 0]
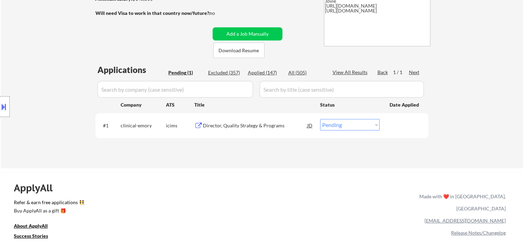
click at [420, 137] on div "#1 clinical-emory icims Director, Quality Strategy & Programs JD Choose an opti…" at bounding box center [261, 125] width 333 height 25
click at [388, 125] on div "#1 clinical-emory icims Director, Quality Strategy & Programs JD Choose an opti…" at bounding box center [261, 125] width 327 height 19
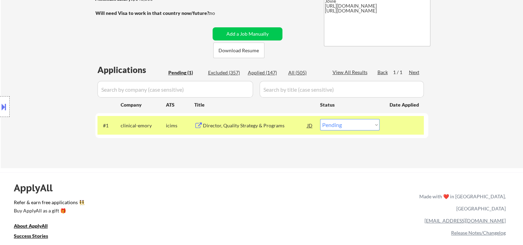
click at [227, 122] on div "Director, Quality Strategy & Programs" at bounding box center [255, 125] width 104 height 7
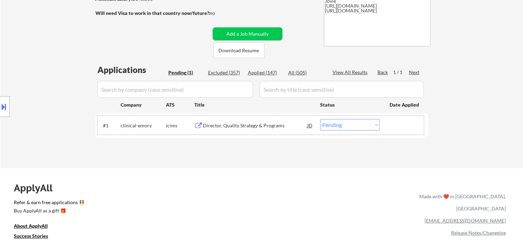
drag, startPoint x: 409, startPoint y: 127, endPoint x: 387, endPoint y: 126, distance: 21.1
click at [405, 127] on div at bounding box center [405, 125] width 30 height 12
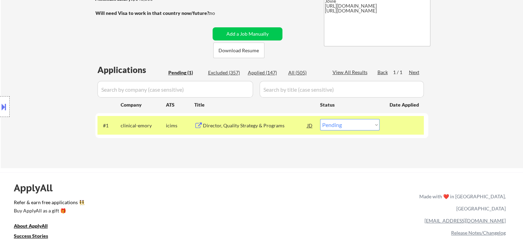
drag, startPoint x: 377, startPoint y: 125, endPoint x: 373, endPoint y: 126, distance: 3.9
click at [376, 125] on select "Choose an option... Pending Applied Excluded (Questions) Excluded (Expired) Exc…" at bounding box center [349, 124] width 59 height 11
select select ""excluded__expired_""
click at [320, 119] on select "Choose an option... Pending Applied Excluded (Questions) Excluded (Expired) Exc…" at bounding box center [349, 124] width 59 height 11
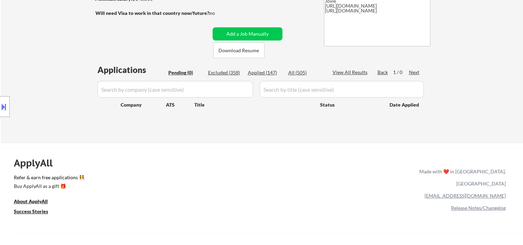
scroll to position [0, 0]
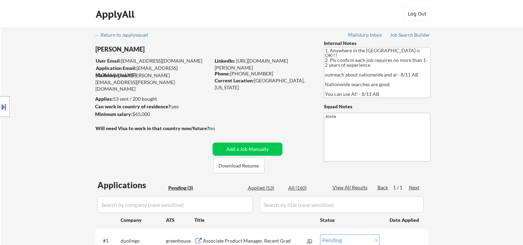
select select ""pending""
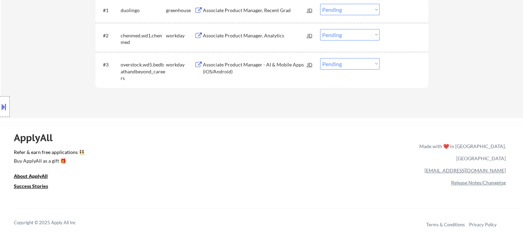
scroll to position [115, 0]
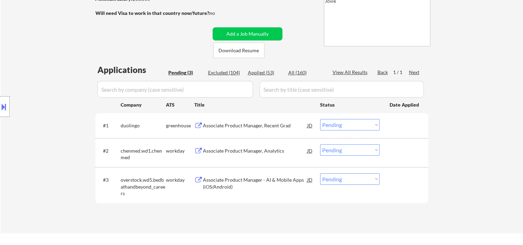
click at [400, 126] on div at bounding box center [405, 125] width 30 height 12
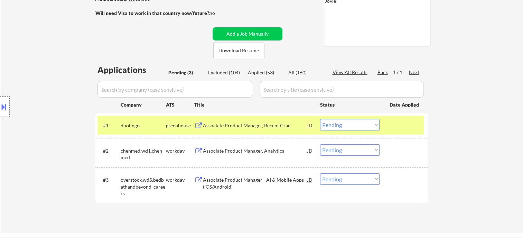
click at [294, 127] on div "Associate Product Manager, Recent Grad" at bounding box center [255, 125] width 104 height 7
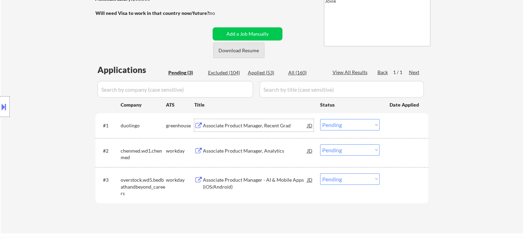
click at [237, 54] on button "Download Resume" at bounding box center [238, 51] width 51 height 16
